Goal: Task Accomplishment & Management: Manage account settings

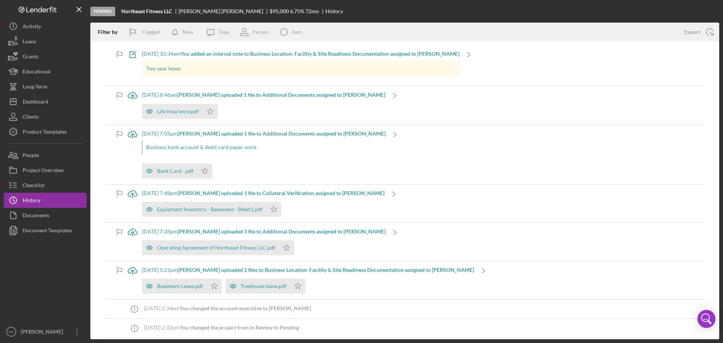
scroll to position [75, 0]
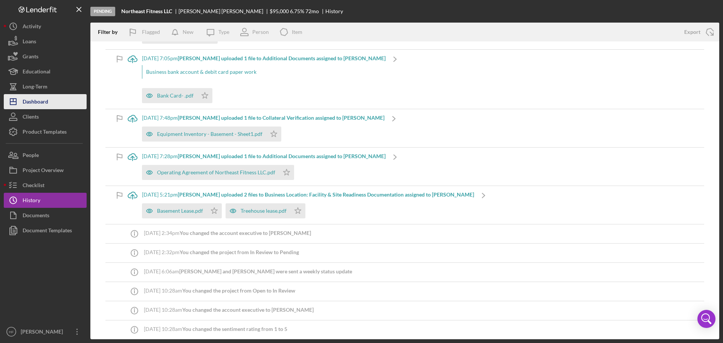
drag, startPoint x: 35, startPoint y: 108, endPoint x: 40, endPoint y: 107, distance: 5.3
click at [35, 108] on div "Dashboard" at bounding box center [36, 102] width 26 height 17
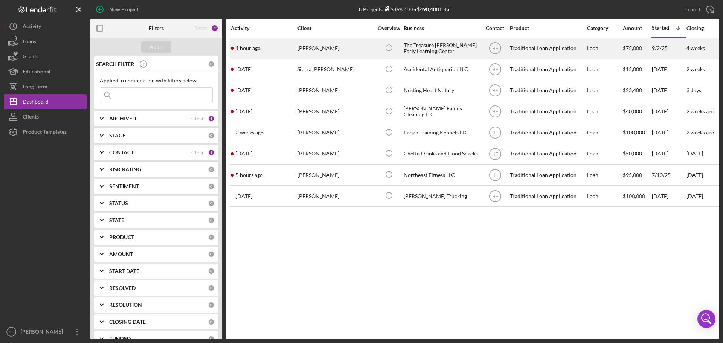
click at [354, 44] on div "[PERSON_NAME]" at bounding box center [334, 48] width 75 height 20
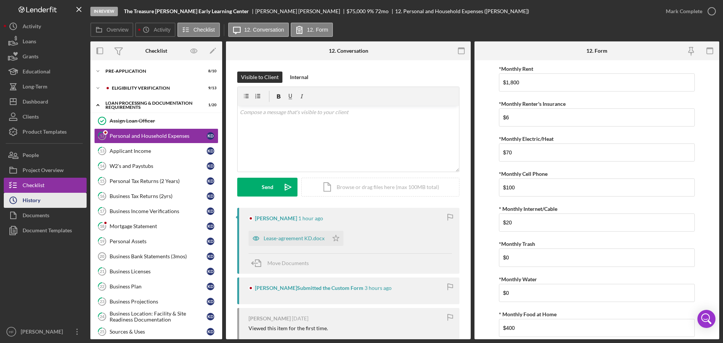
click at [33, 194] on div "History" at bounding box center [32, 201] width 18 height 17
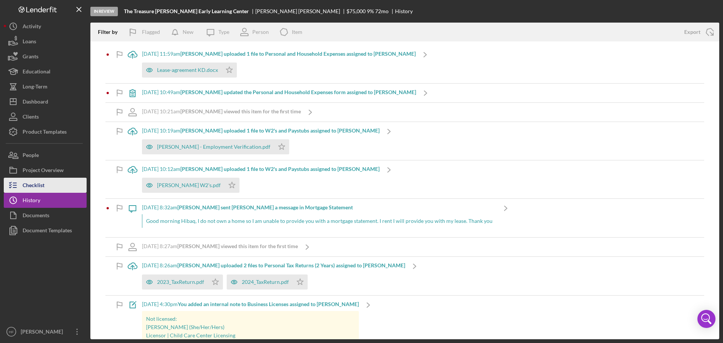
click at [51, 185] on button "Checklist" at bounding box center [45, 185] width 83 height 15
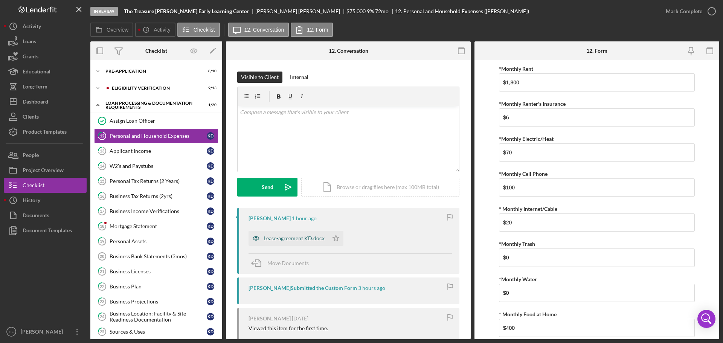
click at [297, 238] on div "Lease-agreement KD.docx" at bounding box center [294, 238] width 61 height 6
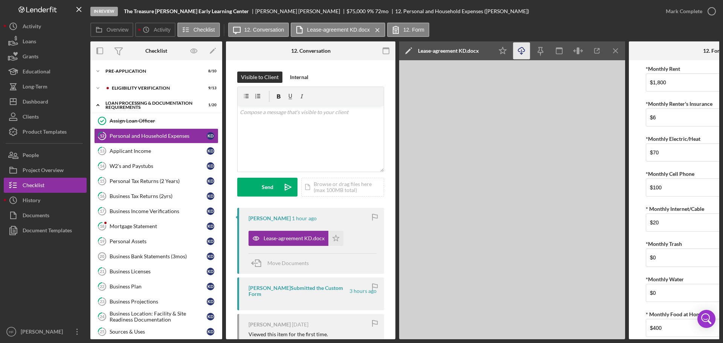
click at [520, 53] on icon "Icon/Download" at bounding box center [521, 51] width 17 height 17
click at [622, 53] on icon "Icon/Menu Close" at bounding box center [615, 51] width 17 height 17
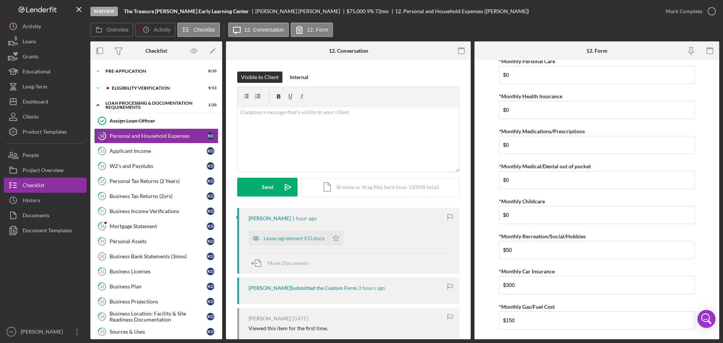
scroll to position [295, 0]
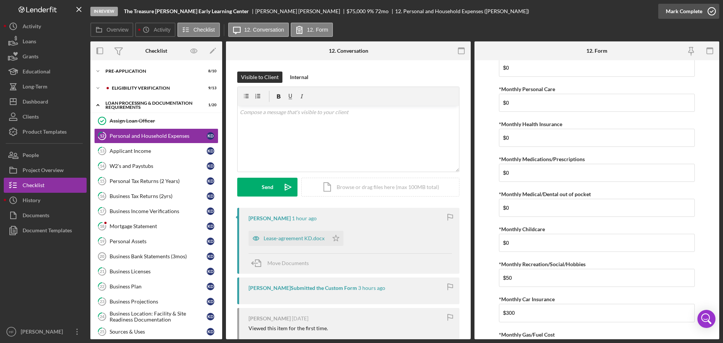
click at [694, 13] on div "Mark Complete" at bounding box center [684, 11] width 37 height 15
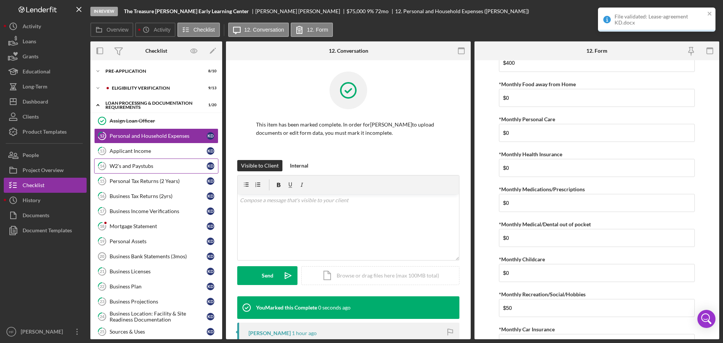
scroll to position [325, 0]
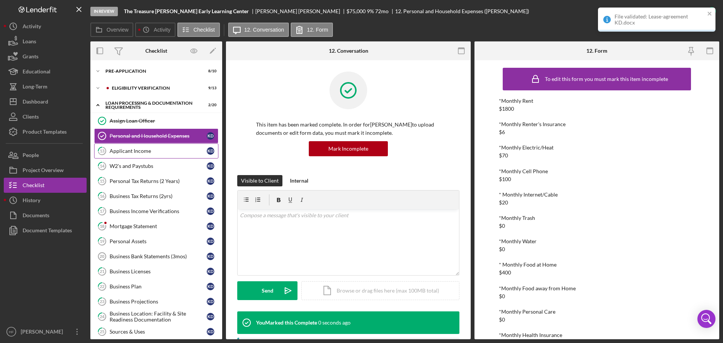
click at [128, 154] on div "Applicant Income" at bounding box center [158, 151] width 97 height 6
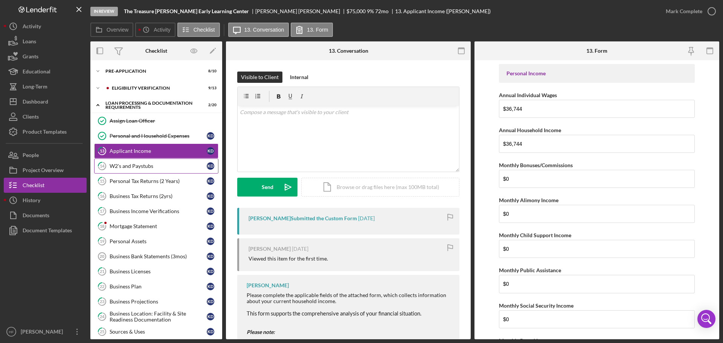
click at [140, 168] on div "W2's and Paystubs" at bounding box center [158, 166] width 97 height 6
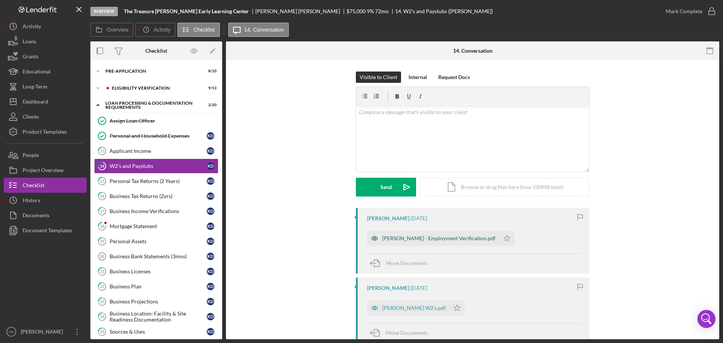
click at [439, 243] on div "[PERSON_NAME] - Employment Verification.pdf" at bounding box center [433, 238] width 132 height 15
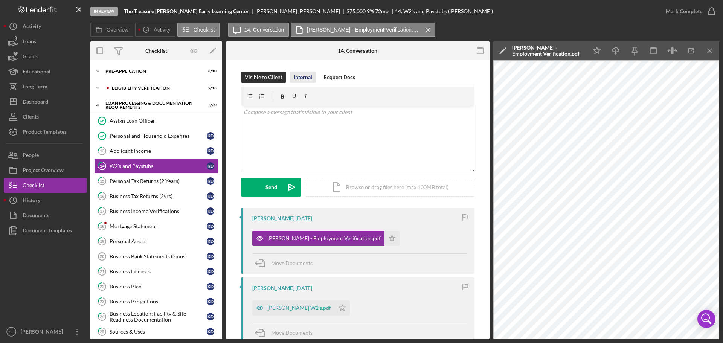
click at [299, 81] on div "Internal" at bounding box center [303, 77] width 18 height 11
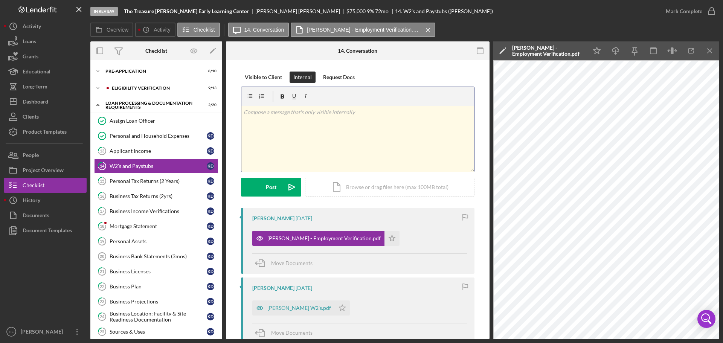
click at [322, 126] on div "v Color teal Color pink Remove color Add row above Add row below Add column bef…" at bounding box center [357, 139] width 233 height 66
drag, startPoint x: 303, startPoint y: 307, endPoint x: 320, endPoint y: 303, distance: 18.3
click at [303, 307] on div "[PERSON_NAME] W2's.pdf" at bounding box center [299, 308] width 64 height 6
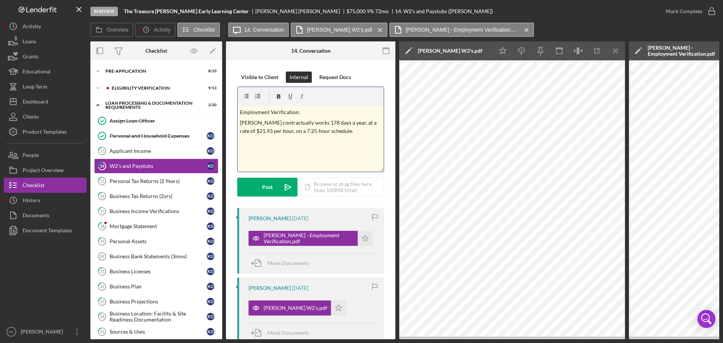
click at [358, 152] on p at bounding box center [311, 152] width 142 height 8
click at [300, 158] on div "v Color teal Color pink Remove color Add row above Add row below Add column bef…" at bounding box center [311, 139] width 146 height 66
click at [293, 153] on p "W2 2024:" at bounding box center [311, 152] width 142 height 8
click at [288, 160] on p "Wages:" at bounding box center [311, 163] width 142 height 8
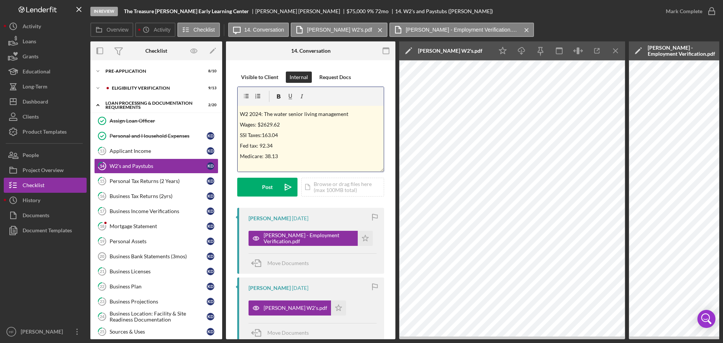
click at [314, 159] on p "Medicare: 38.13" at bounding box center [311, 156] width 142 height 8
click at [313, 164] on p "Medicare: 401.17" at bounding box center [311, 167] width 142 height 8
click at [259, 192] on button "Post Icon/icon-invite-send" at bounding box center [267, 187] width 60 height 19
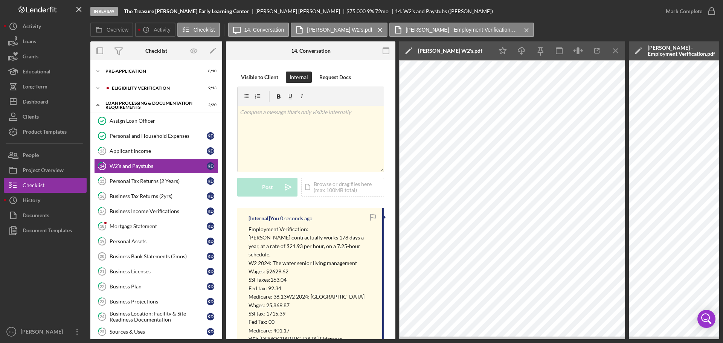
scroll to position [0, 0]
click at [308, 133] on div "v Color teal Color pink Remove color Add row above Add row below Add column bef…" at bounding box center [311, 139] width 146 height 66
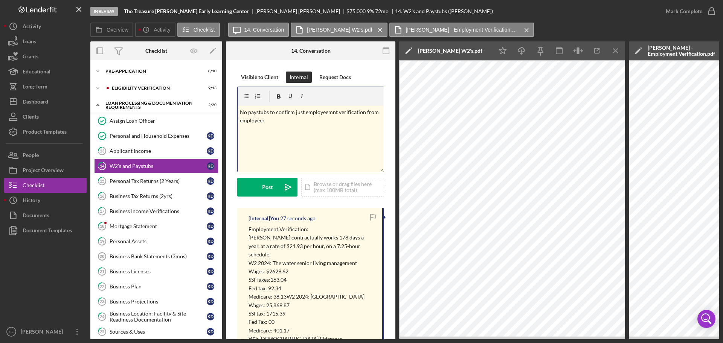
drag, startPoint x: 259, startPoint y: 112, endPoint x: 350, endPoint y: 129, distance: 92.3
click at [351, 129] on div "v Color teal Color pink Remove color Add row above Add row below Add column bef…" at bounding box center [311, 139] width 146 height 66
click at [323, 115] on p "No paystubs to confirm just employeemnt verification from employeer" at bounding box center [311, 116] width 142 height 17
click at [296, 125] on div "v Color teal Color pink Remove color Add row above Add row below Add column bef…" at bounding box center [311, 139] width 146 height 66
drag, startPoint x: 247, startPoint y: 121, endPoint x: 326, endPoint y: 120, distance: 79.1
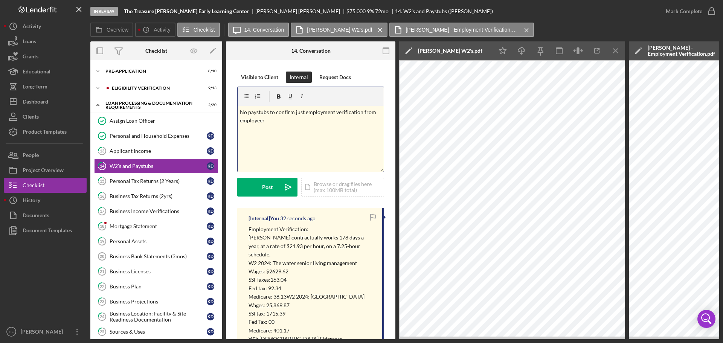
click at [326, 120] on p "No paystubs to confirm just employment verification from employeer" at bounding box center [311, 116] width 142 height 17
click at [275, 122] on p "No paystub's to confirm just employment verification from employer." at bounding box center [311, 116] width 142 height 17
click at [282, 185] on icon "Icon/icon-invite-send" at bounding box center [288, 187] width 19 height 19
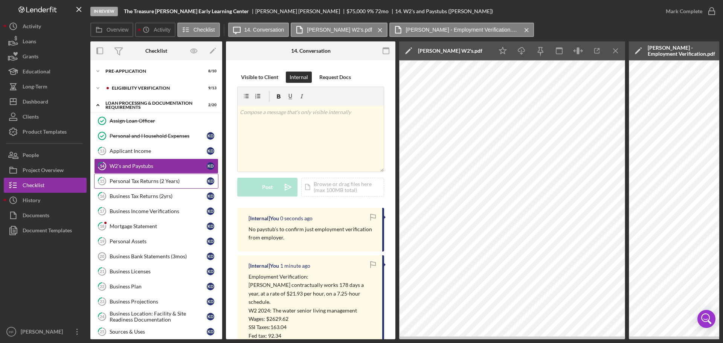
click at [116, 187] on link "15 Personal Tax Returns (2 Years) K D" at bounding box center [156, 181] width 124 height 15
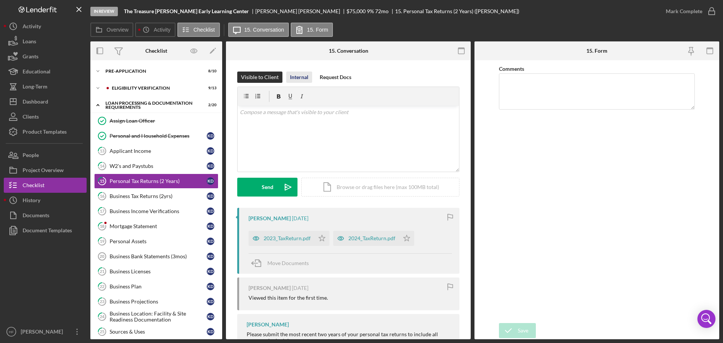
click at [294, 79] on div "Internal" at bounding box center [299, 77] width 18 height 11
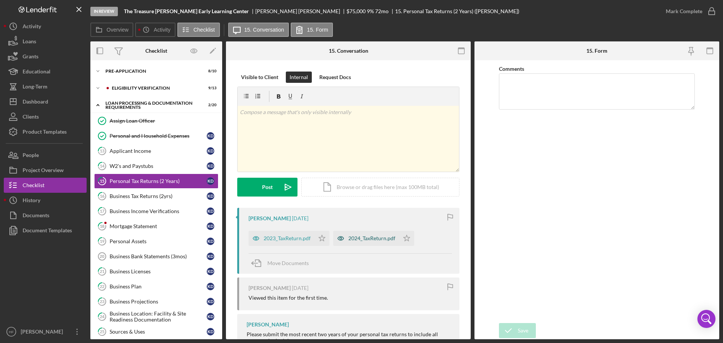
click at [364, 236] on div "2024_TaxReturn.pdf" at bounding box center [371, 238] width 47 height 6
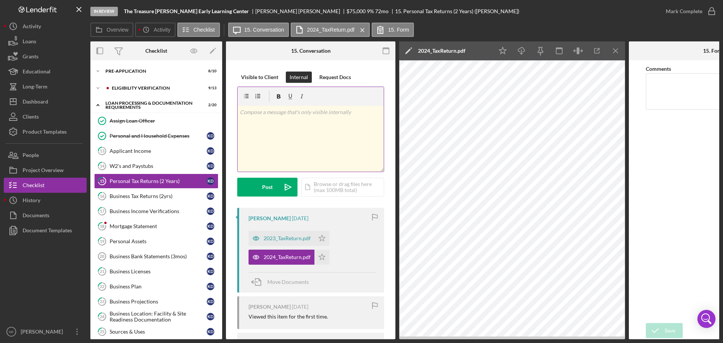
click at [298, 127] on div "v Color teal Color pink Remove color Add row above Add row below Add column bef…" at bounding box center [311, 139] width 146 height 66
drag, startPoint x: 284, startPoint y: 240, endPoint x: 288, endPoint y: 219, distance: 20.7
click at [284, 239] on div "2023_TaxReturn.pdf" at bounding box center [287, 238] width 47 height 6
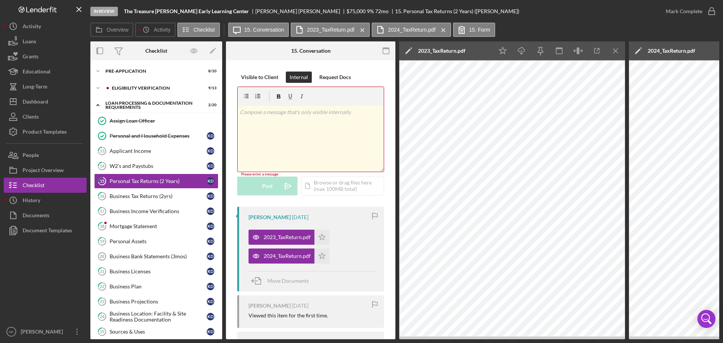
click at [295, 133] on div "v Color teal Color pink Remove color Add row above Add row below Add column bef…" at bounding box center [311, 139] width 146 height 66
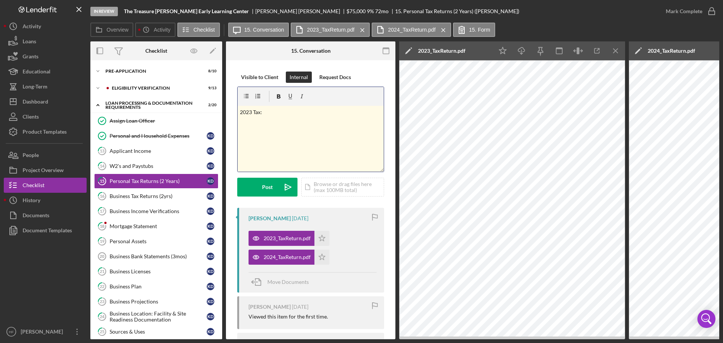
click at [259, 132] on div "v Color teal Color pink Remove color Add row above Add row below Add column bef…" at bounding box center [311, 139] width 146 height 66
click at [288, 124] on div "v Color teal Color pink Remove color Add row above Add row below Add column bef…" at bounding box center [311, 139] width 146 height 66
click at [278, 144] on div "v Color teal Color pink Remove color Add row above Add row below Add column bef…" at bounding box center [311, 139] width 146 height 66
click at [616, 50] on line "button" at bounding box center [615, 51] width 4 height 4
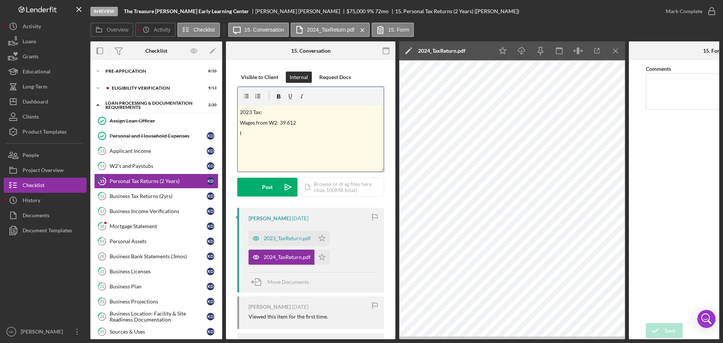
drag, startPoint x: 258, startPoint y: 114, endPoint x: 223, endPoint y: 116, distance: 35.5
click at [223, 116] on div "Overview Internal Workflow Stage In Review Icon/Dropdown Arrow Archive (can una…" at bounding box center [404, 190] width 629 height 298
drag, startPoint x: 262, startPoint y: 113, endPoint x: 232, endPoint y: 111, distance: 29.4
click at [232, 111] on div "Visible to Client Internal Request Docs v Color teal Color pink Remove color Ad…" at bounding box center [310, 262] width 169 height 404
drag, startPoint x: 300, startPoint y: 122, endPoint x: 280, endPoint y: 122, distance: 20.7
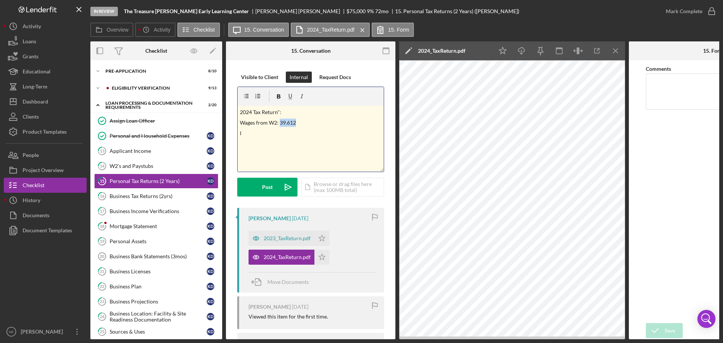
click at [280, 122] on p "Wages from W2: 39.612" at bounding box center [311, 123] width 142 height 8
click at [263, 136] on p "I" at bounding box center [311, 133] width 142 height 8
click at [316, 137] on p "Standard deduction for HOH:" at bounding box center [311, 133] width 142 height 8
click at [319, 131] on p "Standard deduction for HOH: $21.900" at bounding box center [311, 133] width 142 height 8
click at [339, 138] on div "v Color teal Color pink Remove color Add row above Add row below Add column bef…" at bounding box center [311, 139] width 146 height 66
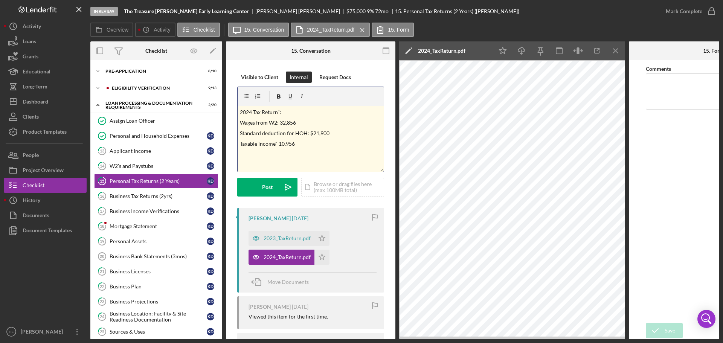
click at [286, 142] on p "Taxable income" 10.956" at bounding box center [311, 144] width 142 height 8
click at [280, 145] on p "Taxable income" 10,956" at bounding box center [311, 144] width 142 height 8
click at [340, 144] on p "Taxable income: 10,956" at bounding box center [311, 144] width 142 height 8
click at [267, 192] on div "Post" at bounding box center [267, 187] width 11 height 19
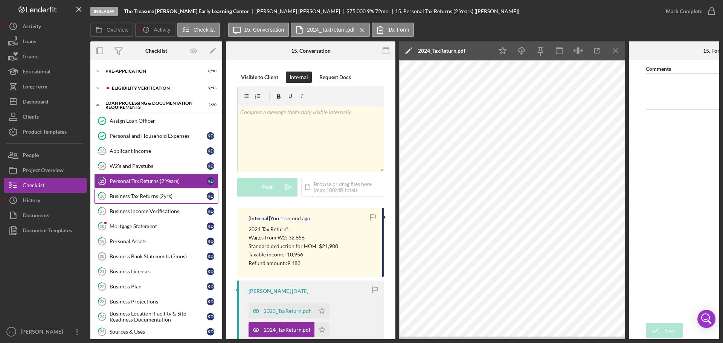
click at [127, 196] on div "Business Tax Returns (2yrs)" at bounding box center [158, 196] width 97 height 6
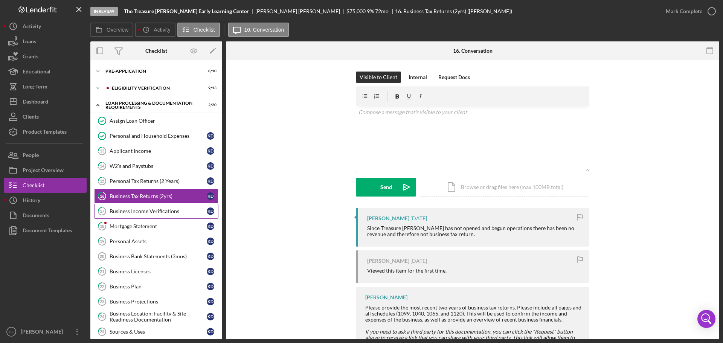
click at [153, 211] on div "Business Income Verifications" at bounding box center [158, 211] width 97 height 6
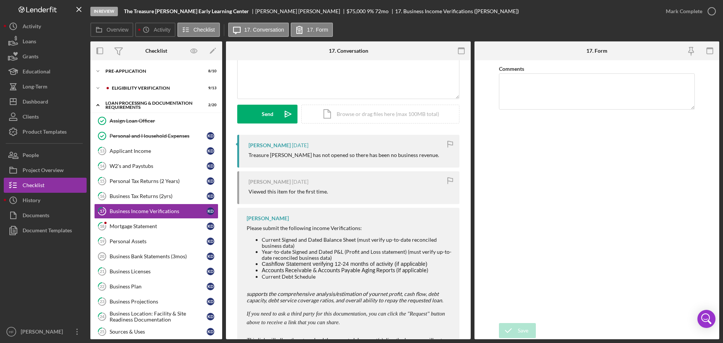
scroll to position [75, 0]
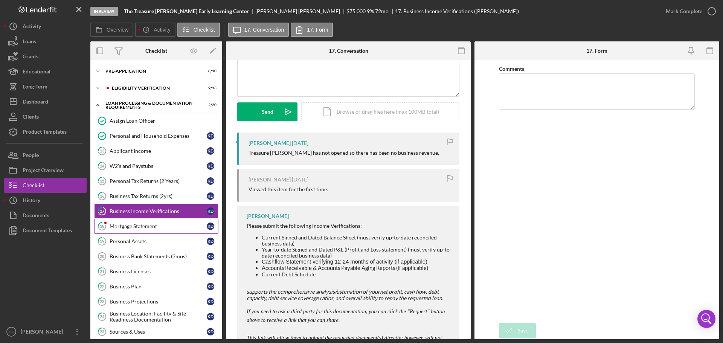
click at [131, 227] on div "Mortgage Statement" at bounding box center [158, 226] width 97 height 6
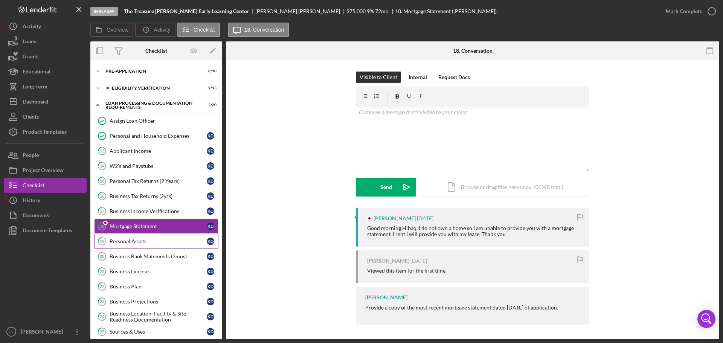
click at [150, 248] on link "19 Personal Assets K D" at bounding box center [156, 241] width 124 height 15
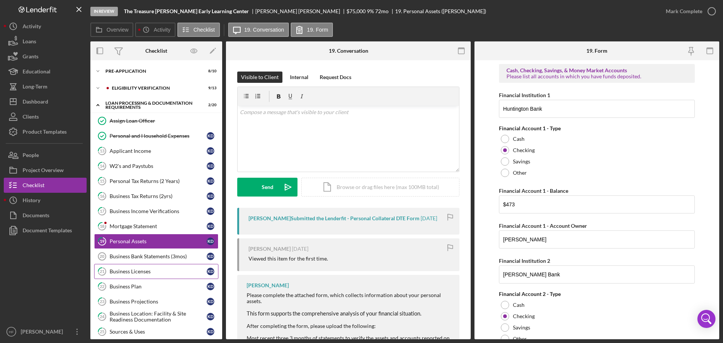
click at [137, 269] on div "Business Licenses" at bounding box center [158, 271] width 97 height 6
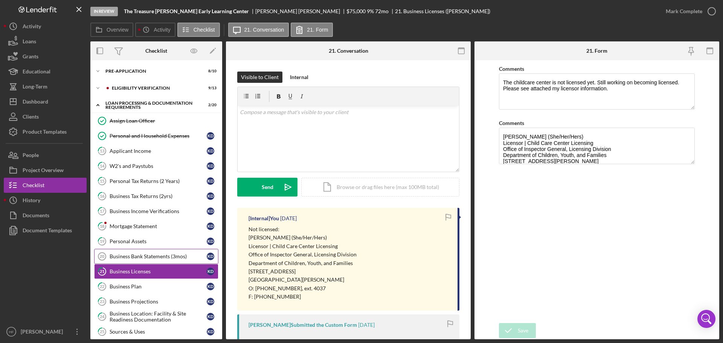
click at [141, 253] on div "Business Bank Statements (3mos)" at bounding box center [158, 256] width 97 height 6
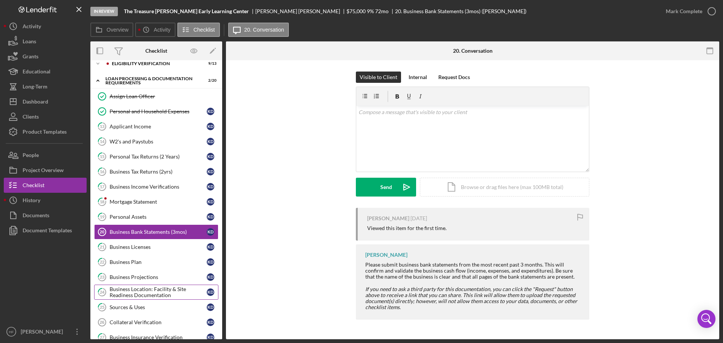
scroll to position [38, 0]
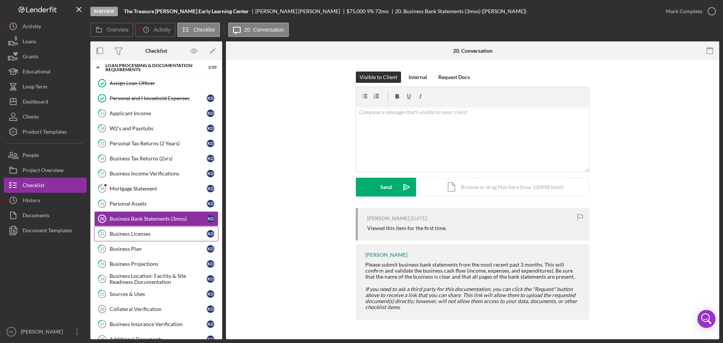
click at [138, 236] on div "Business Licenses" at bounding box center [158, 234] width 97 height 6
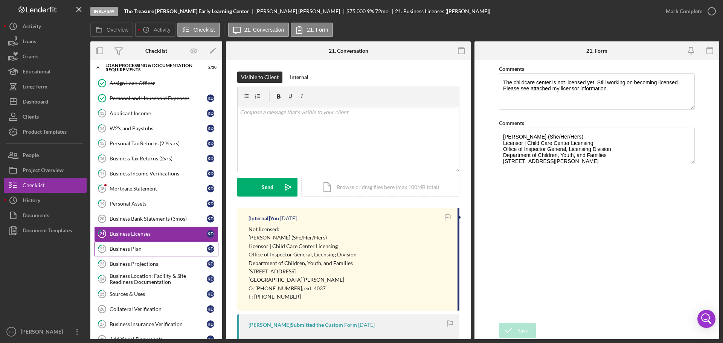
click at [125, 246] on div "Business Plan" at bounding box center [158, 249] width 97 height 6
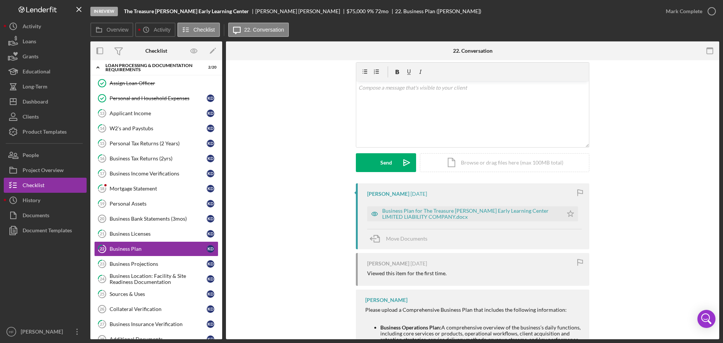
scroll to position [38, 0]
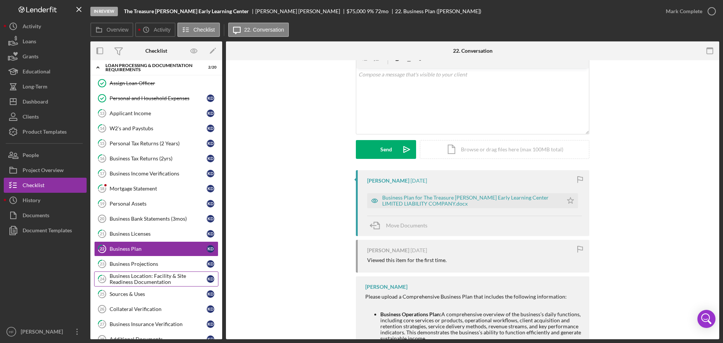
click at [126, 276] on div "Business Location: Facility & Site Readiness Documentation" at bounding box center [158, 279] width 97 height 12
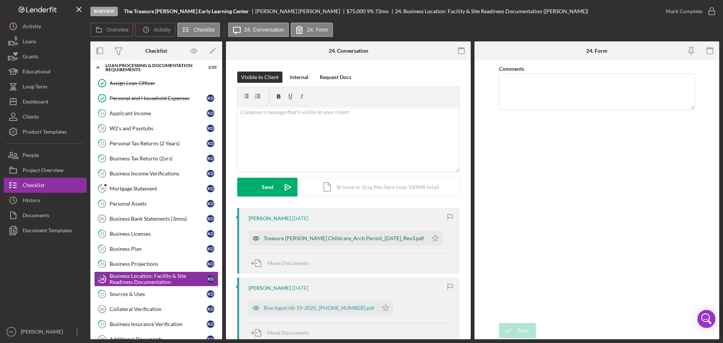
click at [344, 241] on div "Treasure [PERSON_NAME] Childcare_Arch Permit_[DATE]_Rev3.pdf" at bounding box center [344, 238] width 160 height 6
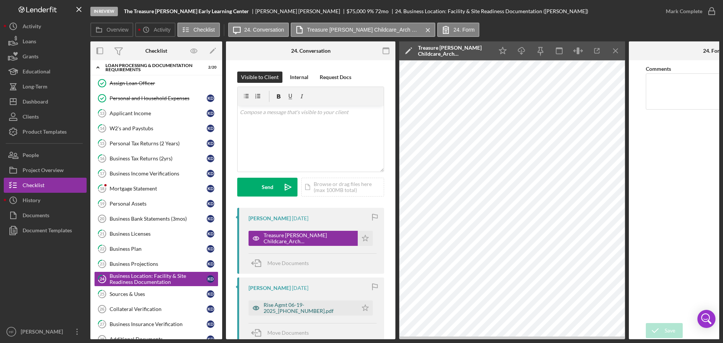
click at [286, 309] on div "Rise Agmt 06-19-2025_[PHONE_NUMBER].pdf" at bounding box center [309, 308] width 90 height 12
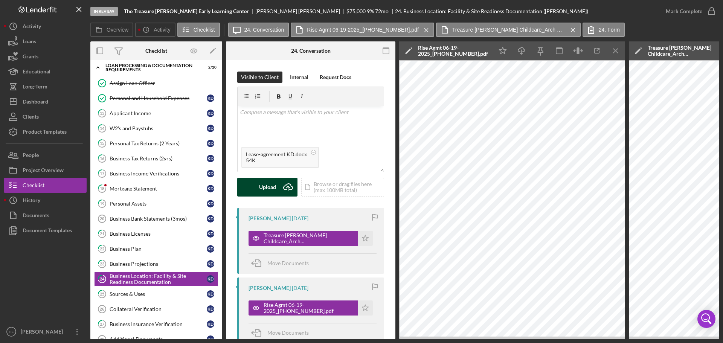
click at [267, 191] on div "Upload" at bounding box center [267, 187] width 17 height 19
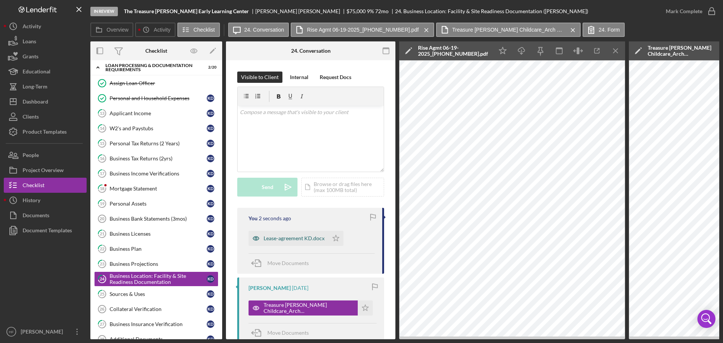
click at [297, 242] on div "Lease-agreement KD.docx" at bounding box center [288, 238] width 80 height 15
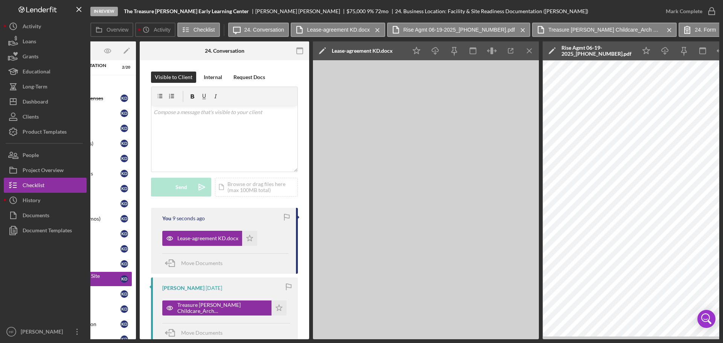
scroll to position [0, 117]
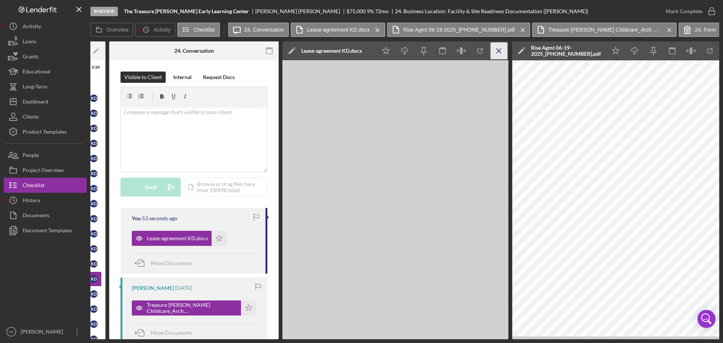
click at [496, 48] on icon "Icon/Menu Close" at bounding box center [499, 51] width 17 height 17
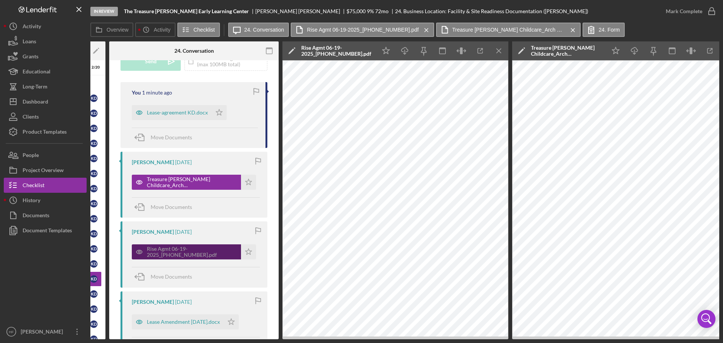
scroll to position [188, 0]
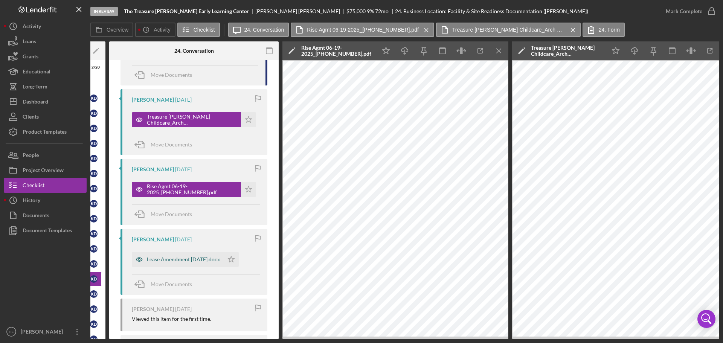
click at [192, 264] on div "Lease Amendment [DATE].docx" at bounding box center [178, 259] width 92 height 15
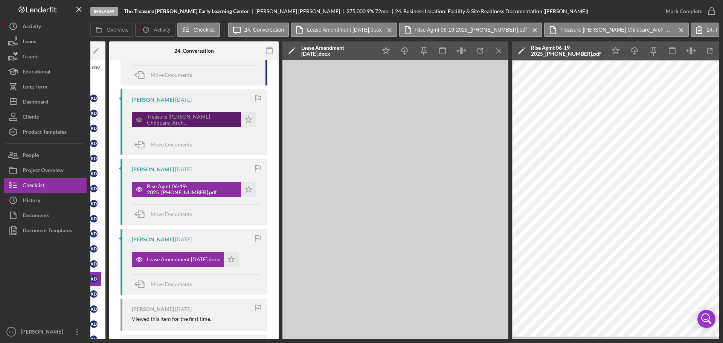
click at [188, 122] on div "Treasure [PERSON_NAME] Childcare_Arch Permit_[DATE]_Rev3.pdf" at bounding box center [192, 120] width 90 height 12
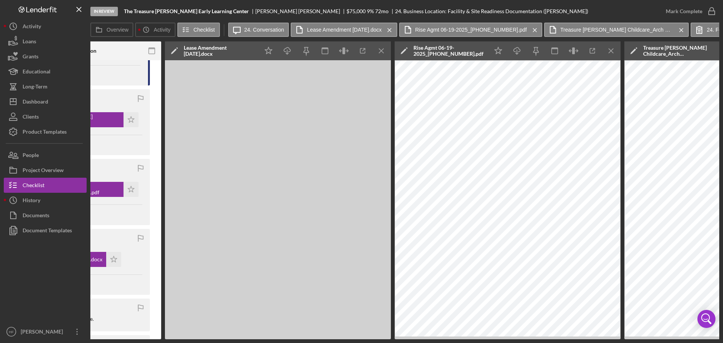
scroll to position [0, 242]
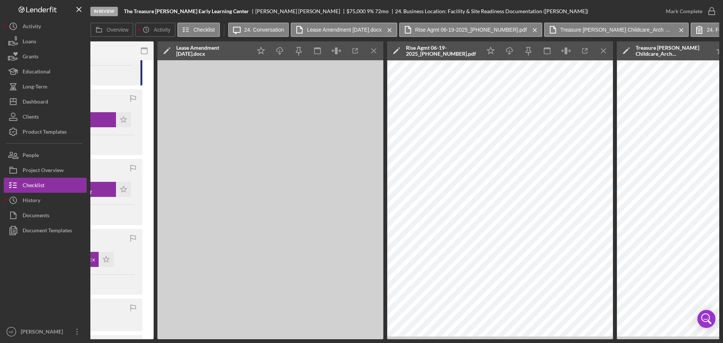
click at [603, 50] on icon "Icon/Menu Close" at bounding box center [603, 51] width 17 height 17
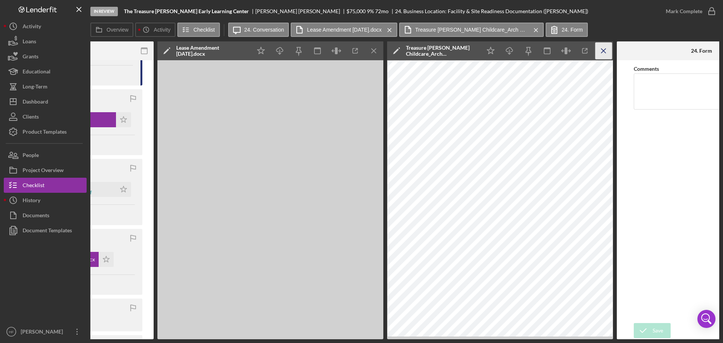
click at [603, 50] on icon "Icon/Menu Close" at bounding box center [603, 51] width 17 height 17
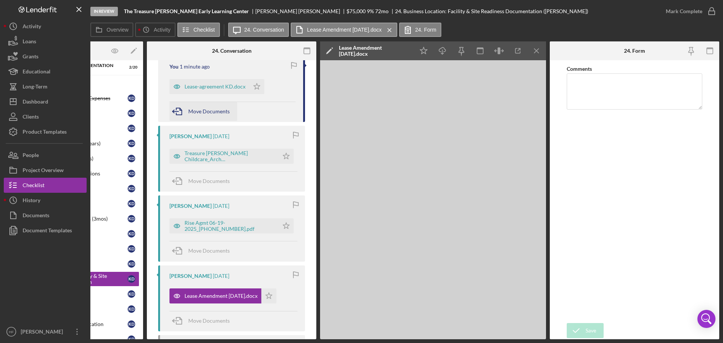
scroll to position [151, 0]
click at [218, 93] on div "Lease-agreement KD.docx" at bounding box center [209, 87] width 80 height 15
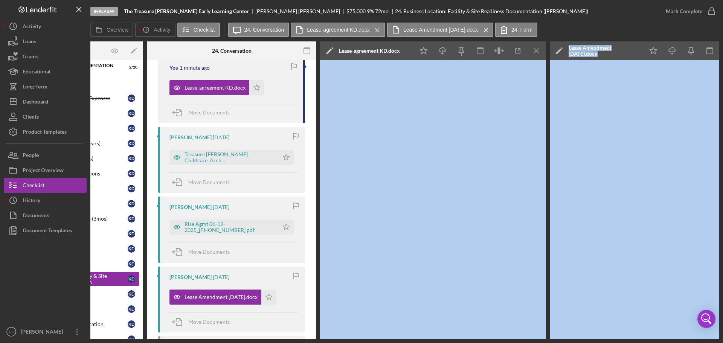
drag, startPoint x: 517, startPoint y: 340, endPoint x: 550, endPoint y: 337, distance: 33.3
click at [2, 276] on div "In Review The Treasure [PERSON_NAME] Early Learning Center [PERSON_NAME] $75,00…" at bounding box center [361, 171] width 723 height 343
click at [539, 52] on icon "Icon/Menu Close" at bounding box center [536, 51] width 17 height 17
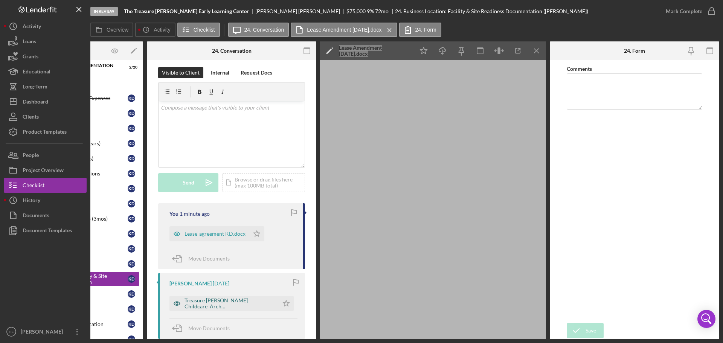
scroll to position [0, 0]
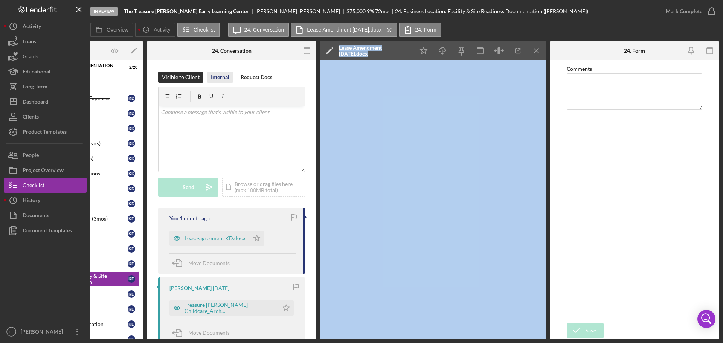
click at [212, 78] on div "Internal" at bounding box center [220, 77] width 18 height 11
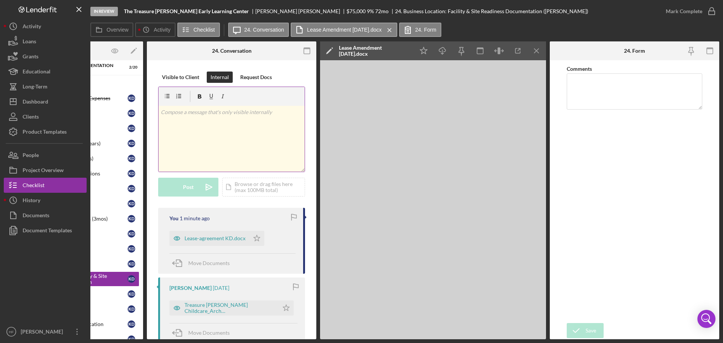
click at [198, 117] on div "v Color teal Color pink Remove color Add row above Add row below Add column bef…" at bounding box center [232, 139] width 146 height 66
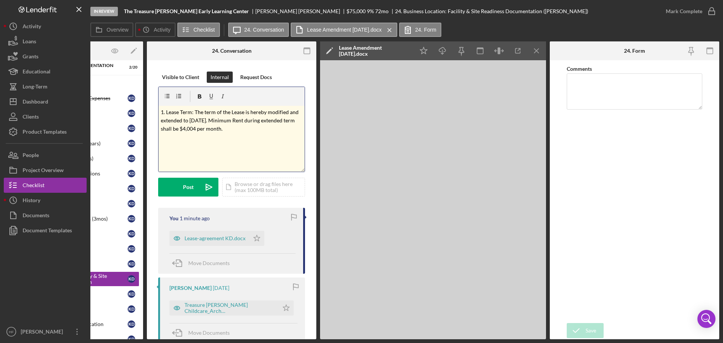
click at [193, 147] on div "v Color teal Color pink Remove color Add row above Add row below Add column bef…" at bounding box center [232, 139] width 146 height 66
click at [174, 140] on span "located at [STREET_ADDRESS][US_STATE] (the" at bounding box center [226, 142] width 108 height 6
click at [249, 147] on p "Located at [STREET_ADDRESS][US_STATE] (the" at bounding box center [237, 143] width 131 height 8
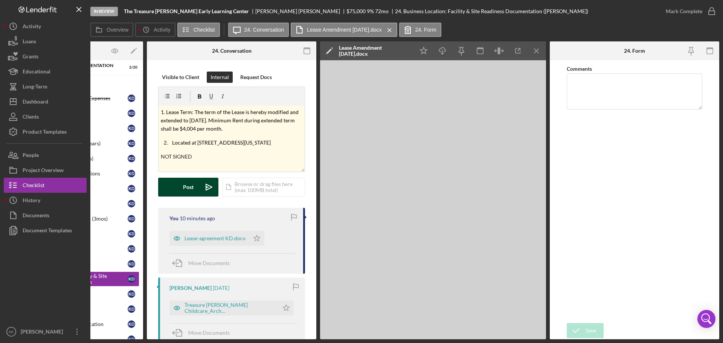
click at [187, 193] on div "Post" at bounding box center [188, 187] width 11 height 19
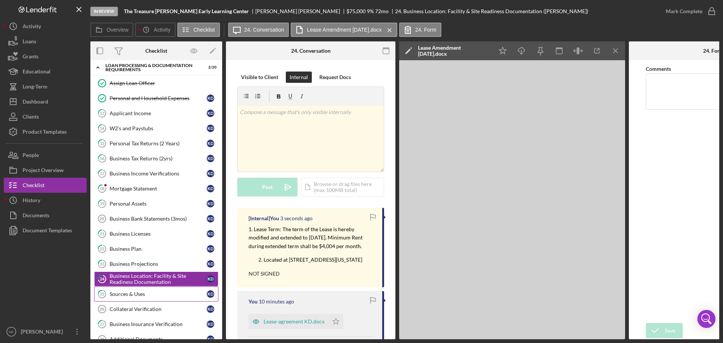
click at [122, 294] on div "Sources & Uses" at bounding box center [158, 294] width 97 height 6
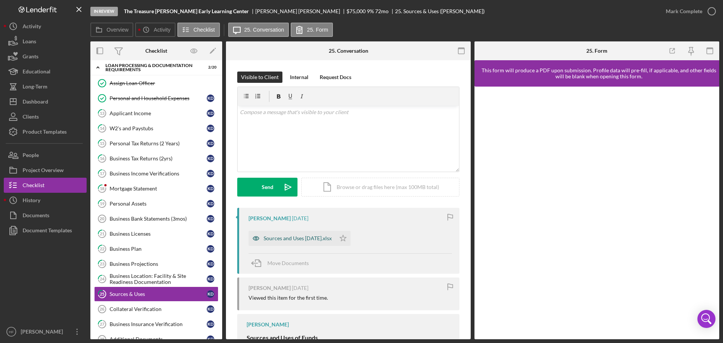
click at [297, 235] on div "Sources and Uses [DATE].xlsx" at bounding box center [291, 238] width 87 height 15
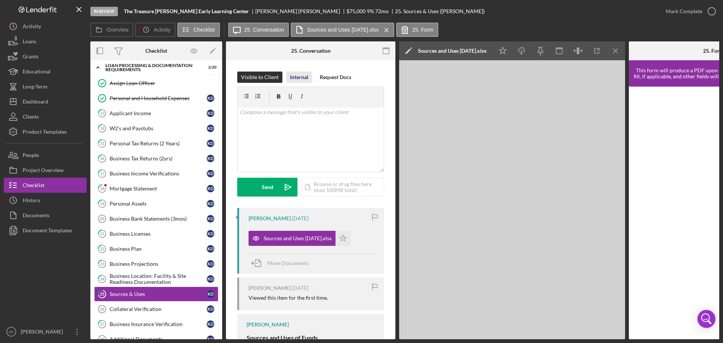
click at [297, 73] on div "Internal" at bounding box center [299, 77] width 18 height 11
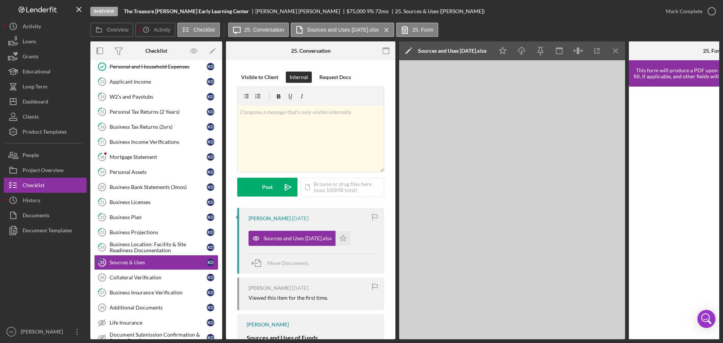
scroll to position [113, 0]
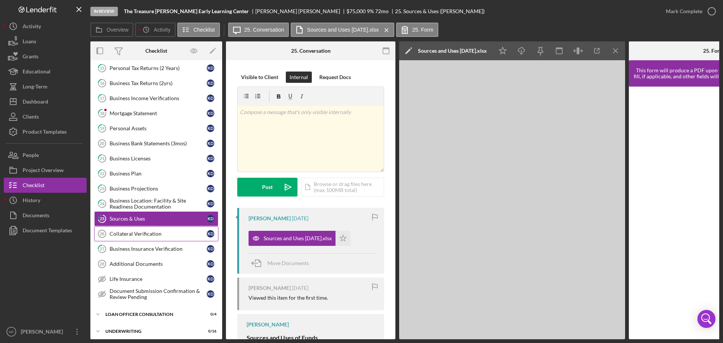
click at [159, 231] on div "Collateral Verification" at bounding box center [158, 234] width 97 height 6
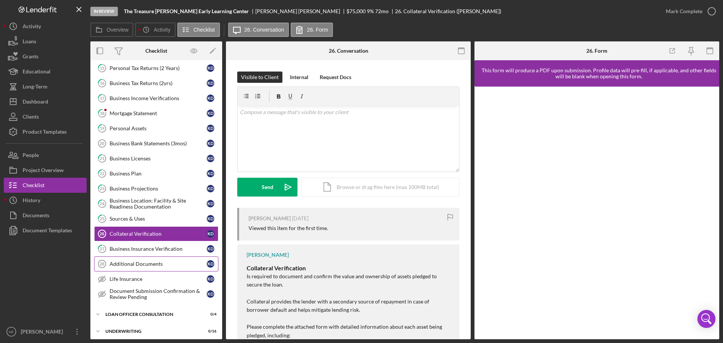
click at [138, 264] on div "Additional Documents" at bounding box center [158, 264] width 97 height 6
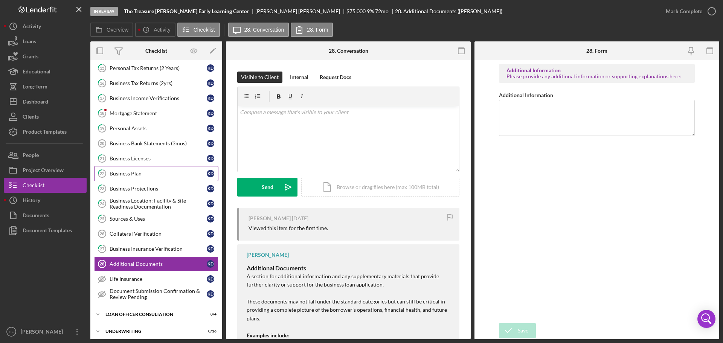
click at [159, 169] on link "22 Business Plan K D" at bounding box center [156, 173] width 124 height 15
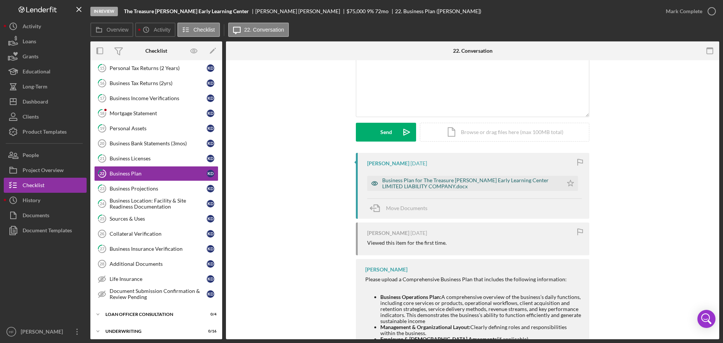
scroll to position [38, 0]
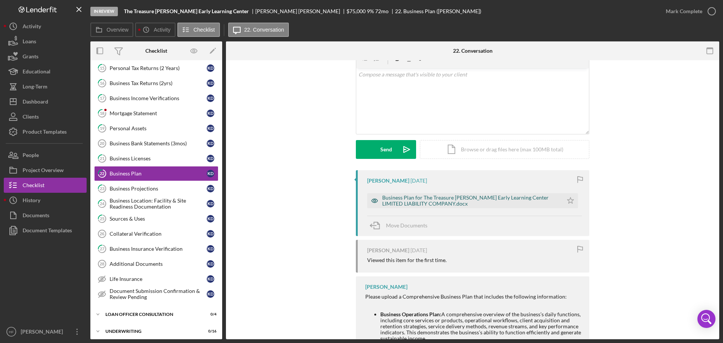
click at [415, 207] on div "Business Plan for The Treasure [PERSON_NAME] Early Learning Center LIMITED LIAB…" at bounding box center [465, 200] width 196 height 15
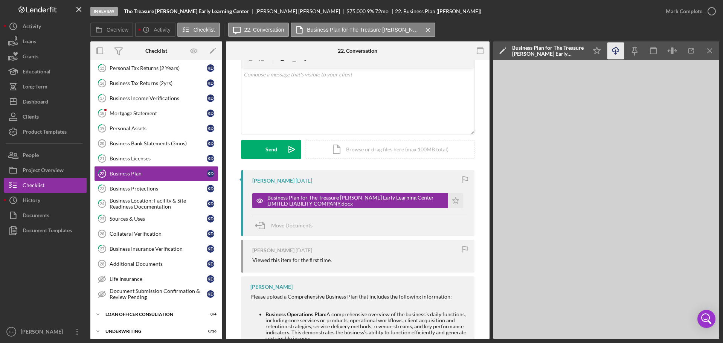
click at [617, 52] on icon "Icon/Download" at bounding box center [615, 51] width 17 height 17
